Goal: Browse casually: Explore the website without a specific task or goal

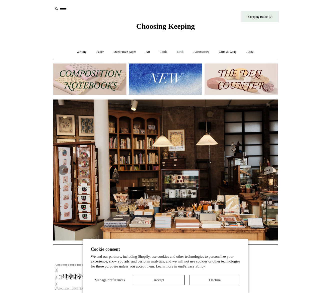
click at [183, 54] on link "Desk +" at bounding box center [180, 51] width 16 height 13
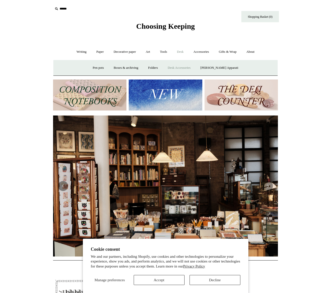
click at [186, 69] on link "Desk Accessories" at bounding box center [179, 67] width 32 height 13
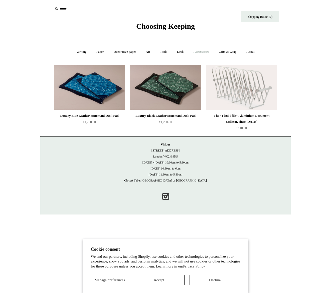
click at [199, 51] on link "Accessories +" at bounding box center [201, 51] width 25 height 13
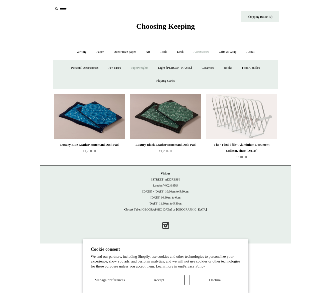
click at [133, 67] on link "Paperweights +" at bounding box center [139, 67] width 27 height 13
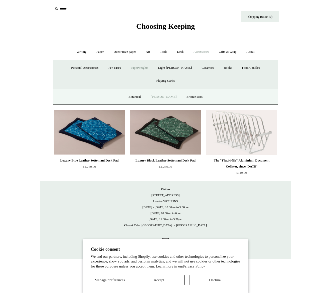
click at [162, 90] on link "[PERSON_NAME]" at bounding box center [163, 96] width 35 height 13
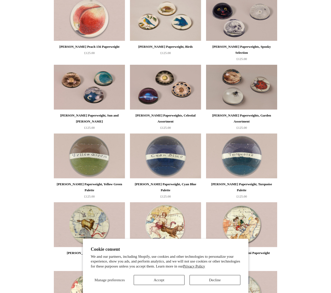
scroll to position [397, 0]
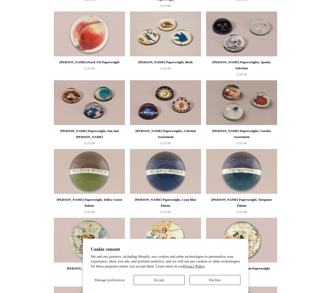
click at [253, 104] on img at bounding box center [241, 102] width 71 height 45
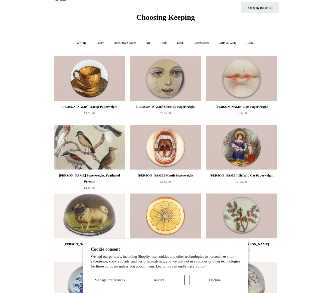
scroll to position [8, 0]
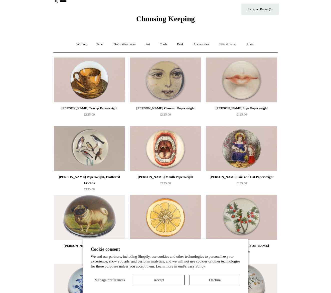
click at [227, 45] on link "Gifts & Wrap +" at bounding box center [227, 44] width 27 height 13
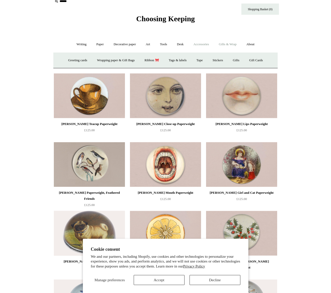
click at [211, 45] on link "Accessories +" at bounding box center [201, 44] width 25 height 13
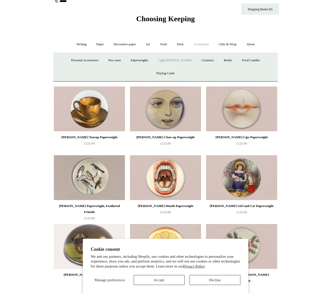
click at [163, 61] on link "Light mills" at bounding box center [174, 60] width 43 height 13
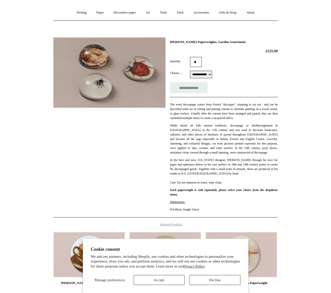
scroll to position [123, 0]
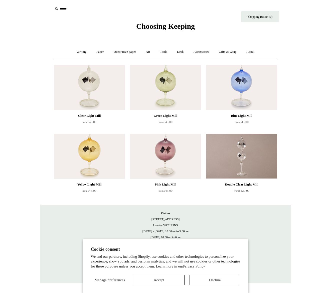
click at [101, 86] on img at bounding box center [89, 87] width 71 height 45
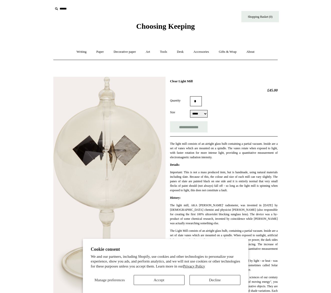
click at [200, 114] on select "***** *****" at bounding box center [199, 114] width 18 height 8
select select "*****"
click at [259, 51] on link "About +" at bounding box center [250, 51] width 17 height 13
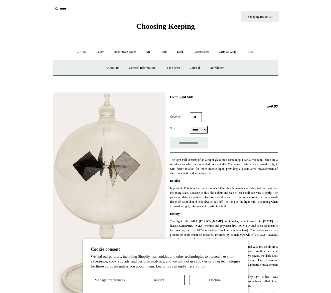
click at [82, 51] on link "Writing +" at bounding box center [81, 51] width 19 height 13
click at [93, 52] on link "Paper +" at bounding box center [100, 51] width 17 height 13
click at [128, 50] on link "Decorative paper +" at bounding box center [124, 51] width 31 height 13
click at [162, 69] on link "[PERSON_NAME]" at bounding box center [175, 67] width 35 height 13
